Goal: Register for event/course

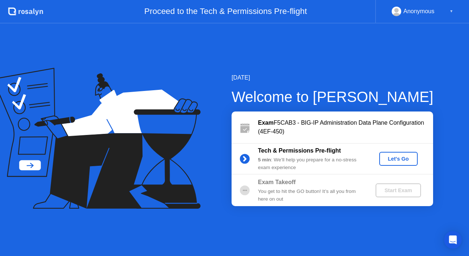
click at [398, 158] on div "Let's Go" at bounding box center [398, 159] width 33 height 6
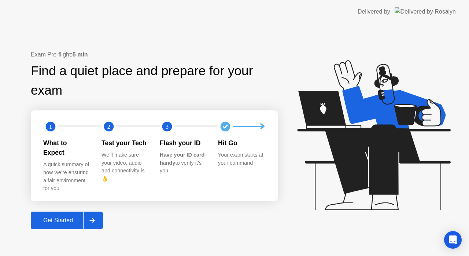
click at [57, 217] on div "Get Started" at bounding box center [58, 220] width 50 height 7
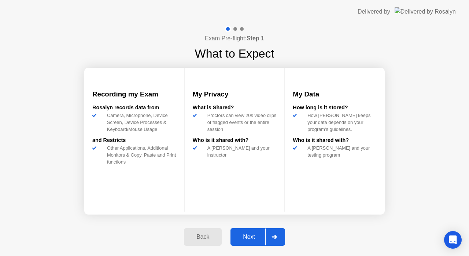
click at [251, 239] on div "Next" at bounding box center [249, 236] width 33 height 7
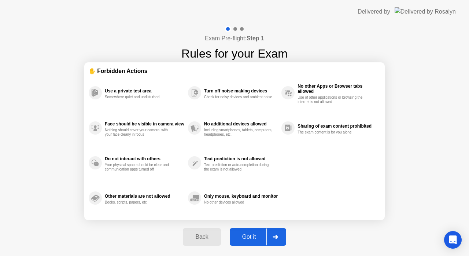
click at [251, 239] on div "Got it" at bounding box center [249, 236] width 34 height 7
select select "**********"
select select "*******"
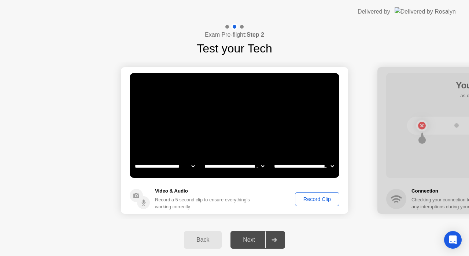
click at [317, 199] on div "Record Clip" at bounding box center [316, 199] width 39 height 6
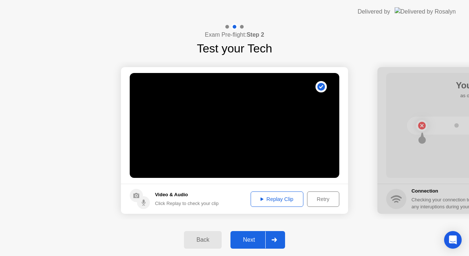
click at [251, 239] on div "Next" at bounding box center [249, 239] width 33 height 7
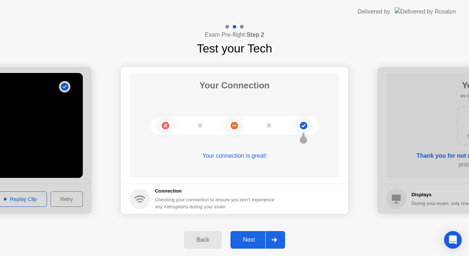
click at [251, 239] on div "Next" at bounding box center [249, 239] width 33 height 7
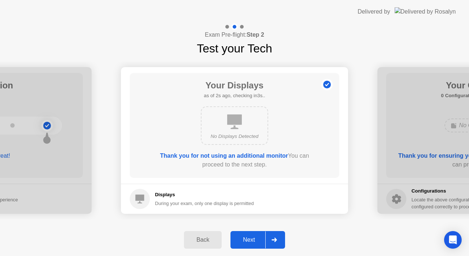
click at [251, 239] on div "Next" at bounding box center [249, 239] width 33 height 7
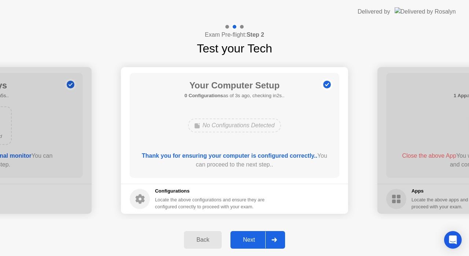
click at [251, 239] on div "Next" at bounding box center [249, 239] width 33 height 7
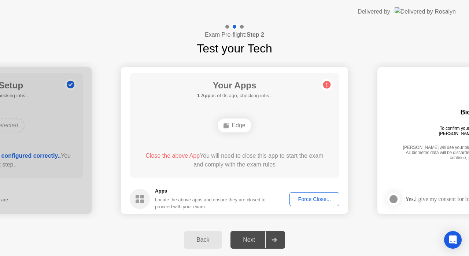
click at [254, 221] on div "**********" at bounding box center [234, 140] width 469 height 166
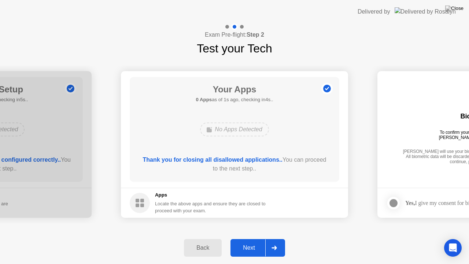
click at [249, 249] on div "Next" at bounding box center [249, 247] width 33 height 7
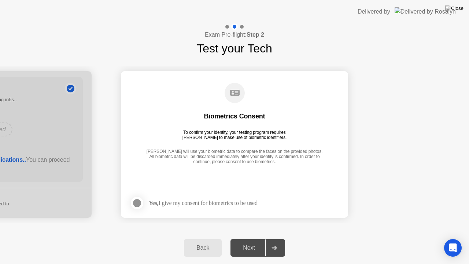
click at [135, 204] on div at bounding box center [137, 203] width 9 height 9
click at [249, 245] on div "Next" at bounding box center [249, 247] width 33 height 7
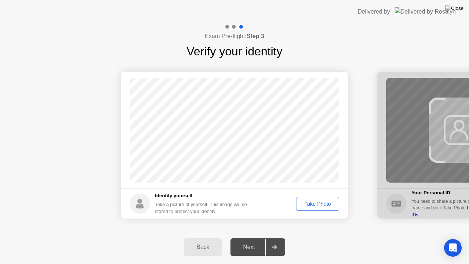
click at [316, 204] on div "Take Photo" at bounding box center [318, 204] width 38 height 6
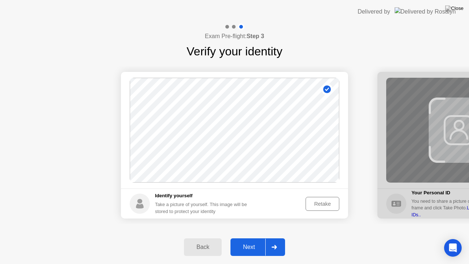
click at [248, 246] on div "Next" at bounding box center [249, 247] width 33 height 7
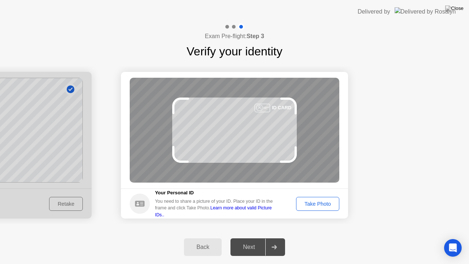
click at [318, 204] on div "Take Photo" at bounding box center [318, 204] width 38 height 6
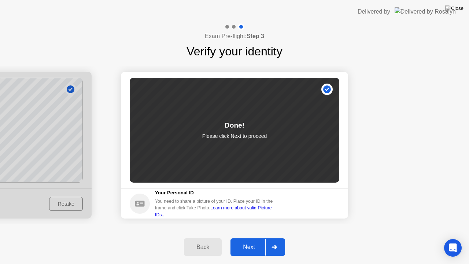
click at [247, 246] on div "Next" at bounding box center [249, 247] width 33 height 7
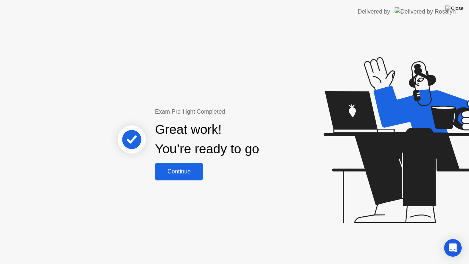
click at [182, 170] on div "Continue" at bounding box center [179, 171] width 44 height 7
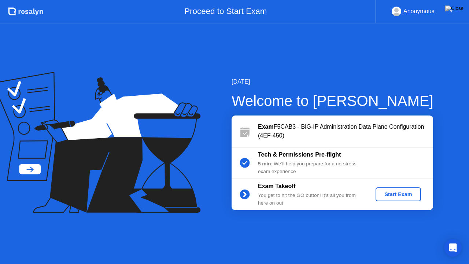
click at [399, 197] on div "Start Exam" at bounding box center [397, 194] width 39 height 6
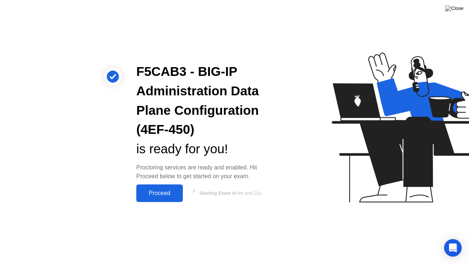
click at [69, 155] on div "F5CAB3 - BIG-IP Administration Data Plane Configuration (4EF-450) is ready for …" at bounding box center [139, 132] width 275 height 140
click at [201, 236] on div "F5CAB3 - BIG-IP Administration Data Plane Configuration (4EF-450) is ready for …" at bounding box center [234, 132] width 469 height 264
click at [155, 193] on div "Proceed" at bounding box center [159, 193] width 42 height 7
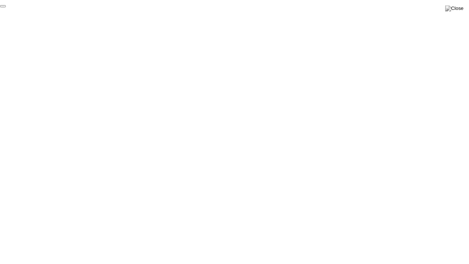
click div "End Proctoring Session"
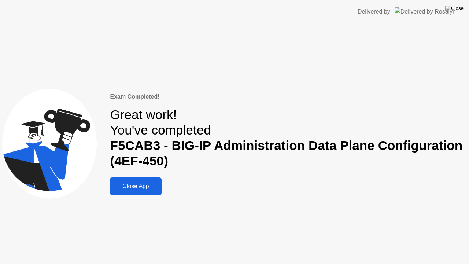
click at [140, 186] on div "Close App" at bounding box center [135, 186] width 47 height 7
